Goal: Find specific page/section: Find specific page/section

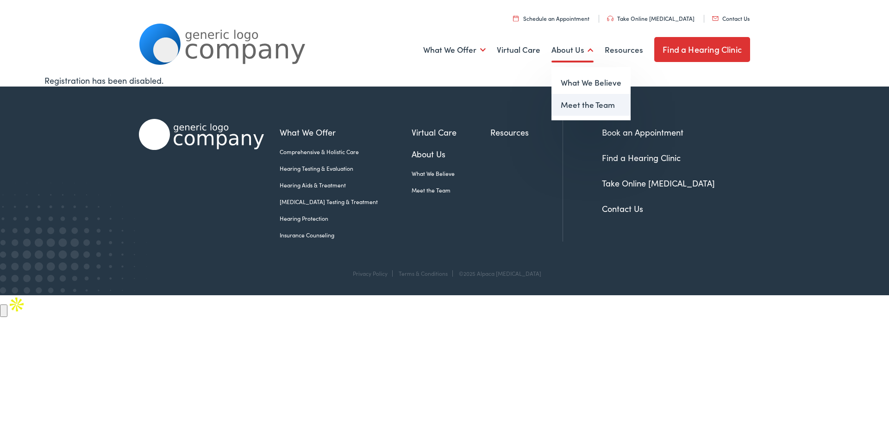
click at [583, 103] on link "Meet the Team" at bounding box center [591, 105] width 79 height 22
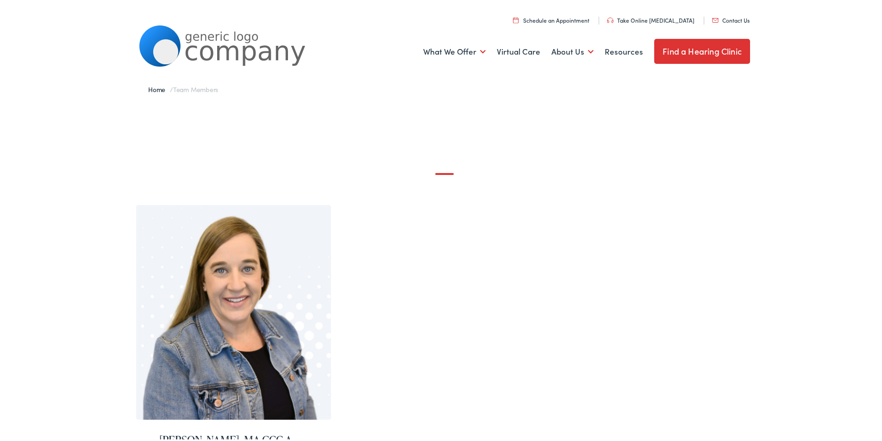
click at [370, 75] on div "Home / Team Members" at bounding box center [444, 88] width 611 height 28
